Goal: Book appointment/travel/reservation

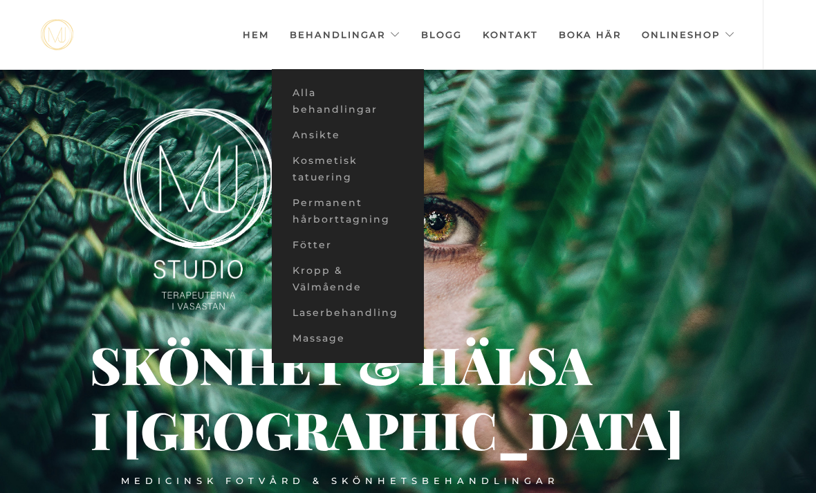
click at [296, 140] on link "Ansikte" at bounding box center [348, 135] width 152 height 26
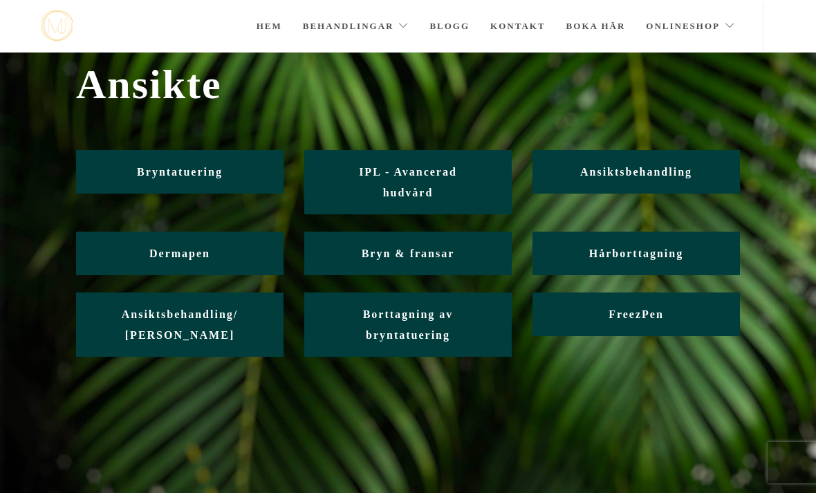
scroll to position [39, 0]
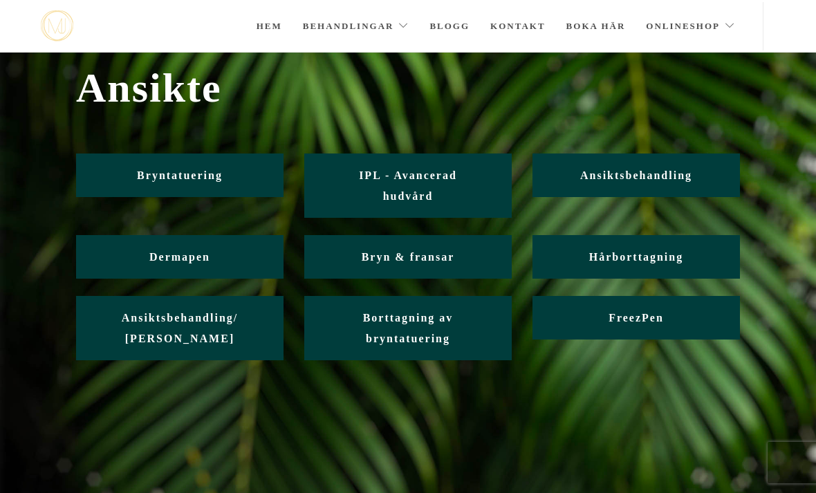
click at [576, 181] on link "Ansiktsbehandling" at bounding box center [635, 176] width 207 height 44
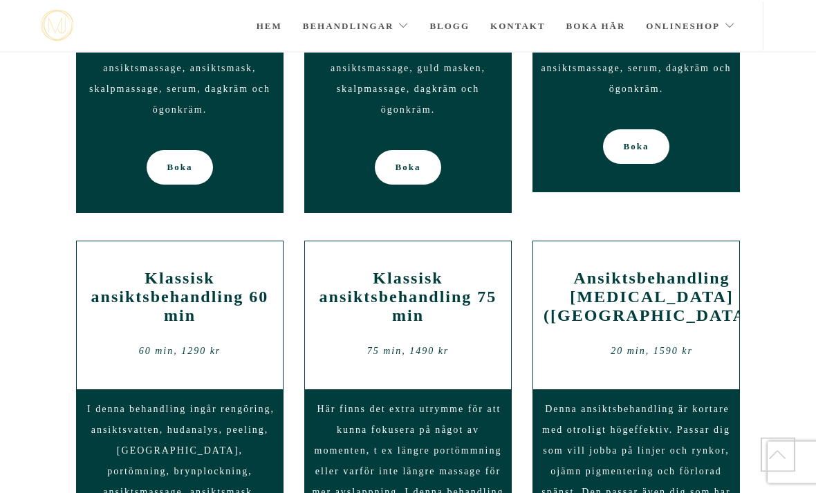
scroll to position [981, 0]
click at [627, 145] on span "Boka" at bounding box center [637, 146] width 26 height 35
